Goal: Task Accomplishment & Management: Use online tool/utility

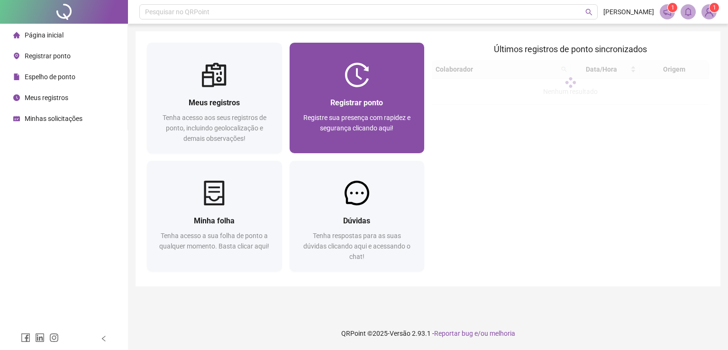
click at [402, 109] on div "Registrar ponto Registre sua presença com rapidez e segurança clicando aqui!" at bounding box center [357, 120] width 112 height 47
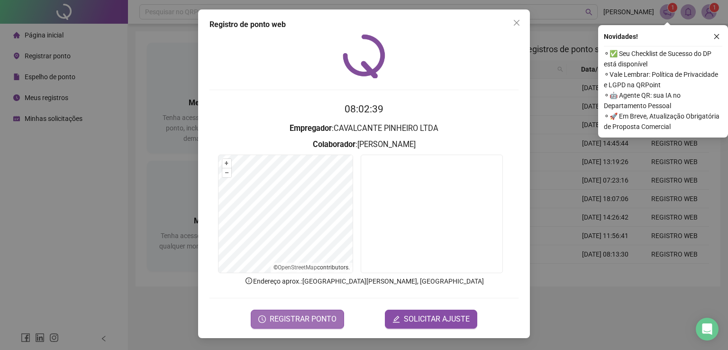
click at [325, 318] on span "REGISTRAR PONTO" at bounding box center [303, 318] width 67 height 11
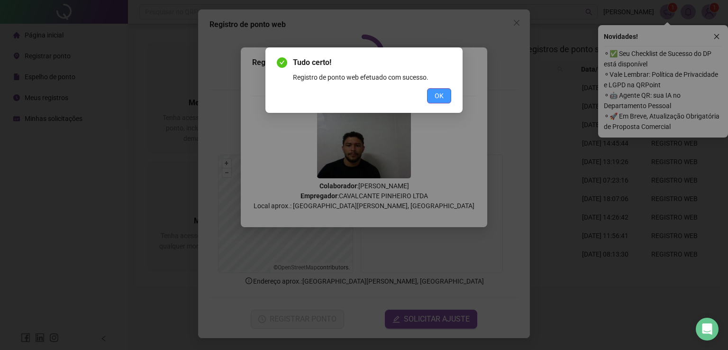
click at [430, 93] on button "OK" at bounding box center [439, 95] width 24 height 15
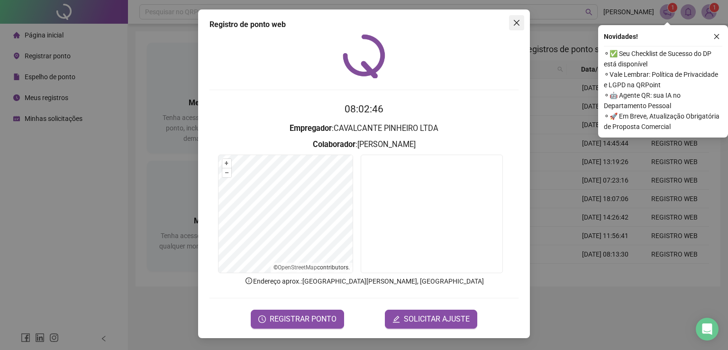
click at [513, 21] on icon "close" at bounding box center [517, 23] width 8 height 8
